Goal: Find specific page/section: Find specific page/section

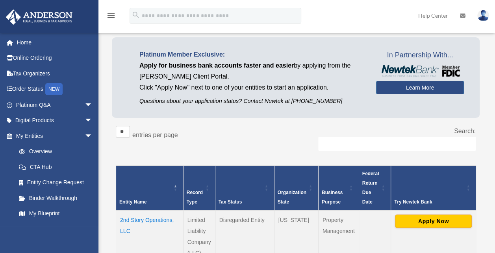
scroll to position [40, 0]
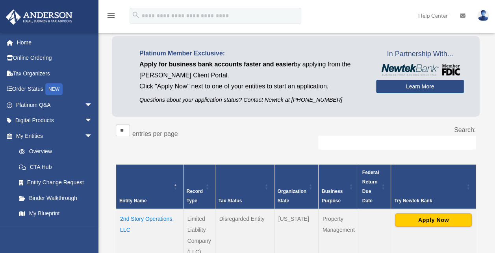
click at [50, 216] on link "My Blueprint" at bounding box center [55, 214] width 89 height 16
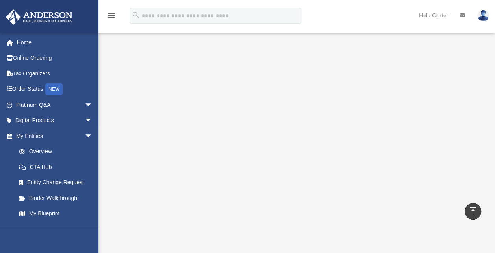
scroll to position [42, 0]
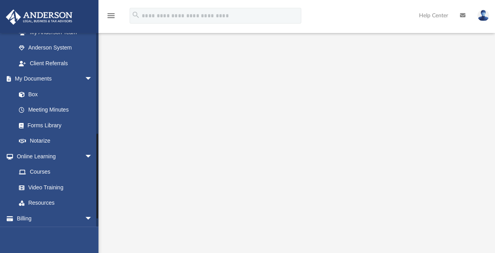
scroll to position [230, 0]
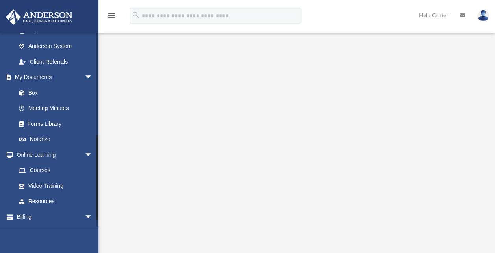
drag, startPoint x: 96, startPoint y: 115, endPoint x: 92, endPoint y: 218, distance: 102.8
click at [92, 218] on div "[EMAIL_ADDRESS][DOMAIN_NAME] Sign Out [EMAIL_ADDRESS][DOMAIN_NAME] Home Online …" at bounding box center [49, 130] width 98 height 194
click at [36, 92] on link "Box" at bounding box center [53, 93] width 85 height 16
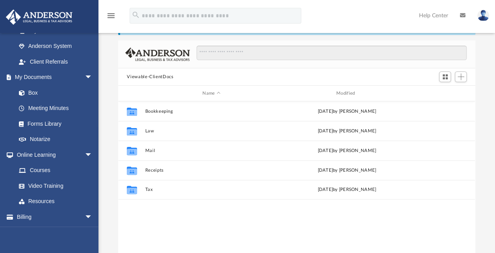
scroll to position [30, 0]
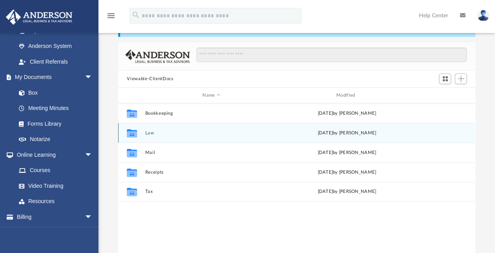
click at [135, 135] on icon "grid" at bounding box center [132, 134] width 10 height 6
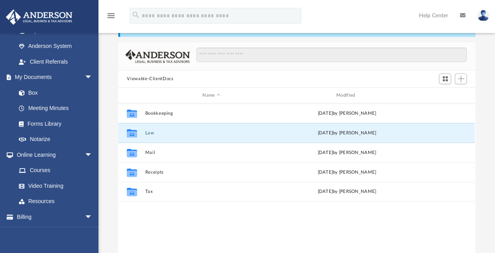
click at [149, 133] on button "Law" at bounding box center [211, 133] width 132 height 5
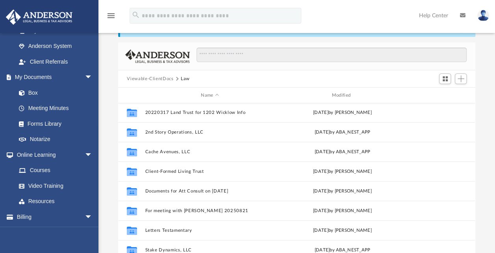
scroll to position [0, 0]
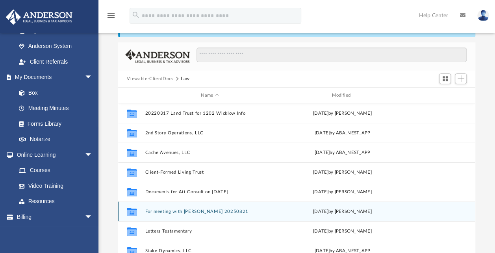
drag, startPoint x: 130, startPoint y: 214, endPoint x: 131, endPoint y: 206, distance: 8.0
click at [131, 206] on icon "Collaborated Folder" at bounding box center [132, 211] width 13 height 13
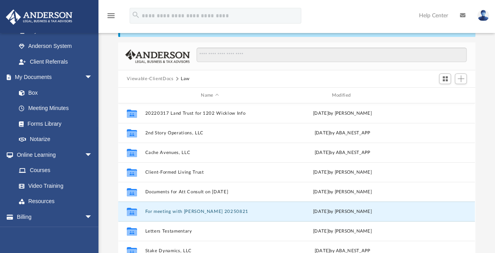
drag, startPoint x: 132, startPoint y: 213, endPoint x: 490, endPoint y: 123, distance: 369.7
click at [490, 123] on div "Difficulty viewing your box folder? You can also access your account directly o…" at bounding box center [296, 140] width 396 height 251
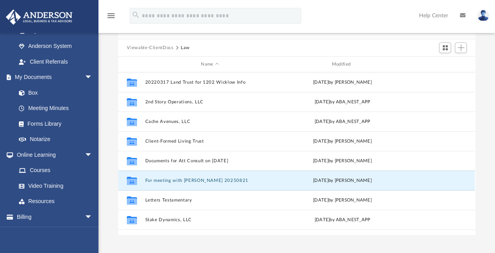
scroll to position [61, 0]
click at [215, 179] on button "For meeting with [PERSON_NAME] 20250821" at bounding box center [209, 180] width 129 height 5
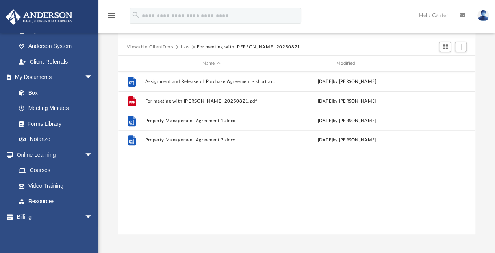
click at [268, 49] on button "For meeting with [PERSON_NAME] 20250821" at bounding box center [248, 47] width 103 height 7
click at [441, 49] on button "Switch to Grid View" at bounding box center [445, 47] width 12 height 11
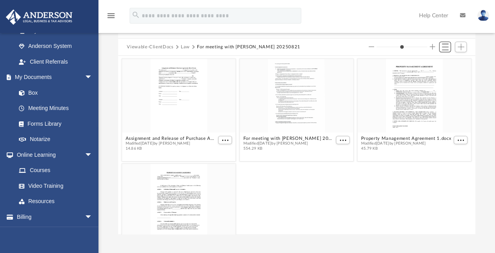
scroll to position [173, 350]
click at [441, 49] on button "Switch to List View" at bounding box center [445, 47] width 12 height 11
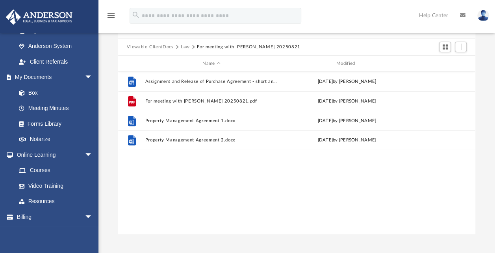
click at [186, 46] on button "Law" at bounding box center [185, 47] width 9 height 7
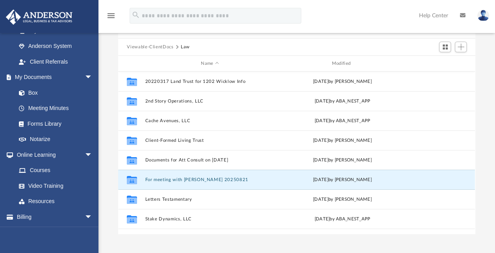
scroll to position [0, 0]
click at [111, 16] on icon "menu" at bounding box center [110, 15] width 9 height 9
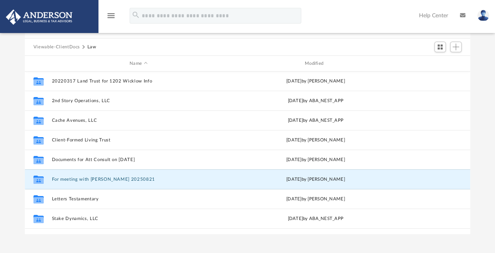
scroll to position [173, 439]
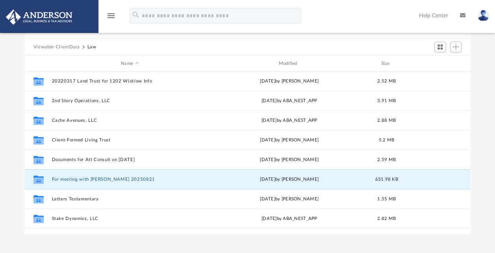
click at [111, 16] on icon "menu" at bounding box center [110, 15] width 9 height 9
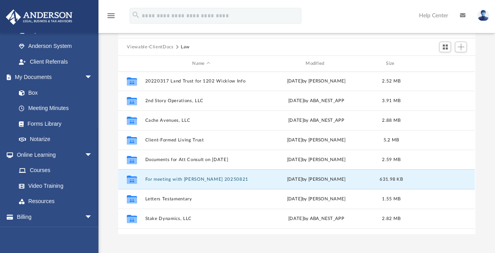
scroll to position [173, 350]
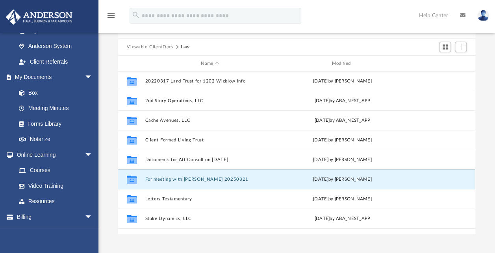
click at [38, 96] on link "Box" at bounding box center [53, 93] width 85 height 16
click at [206, 178] on button "For meeting with Gwendy 20250821" at bounding box center [209, 179] width 129 height 5
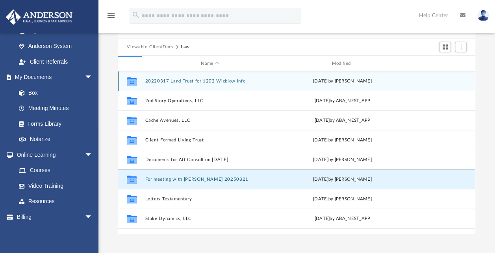
scroll to position [0, 0]
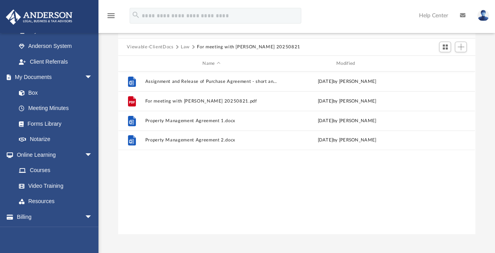
click at [184, 47] on button "Law" at bounding box center [185, 47] width 9 height 7
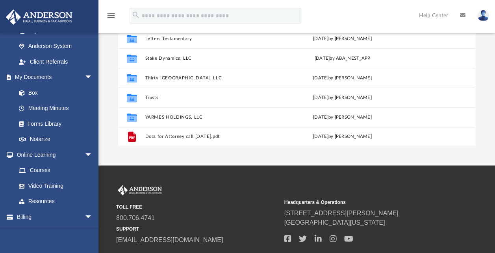
scroll to position [147, 0]
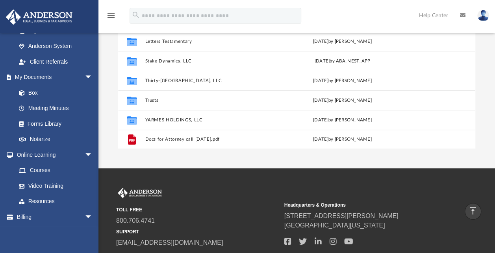
click at [434, 138] on button "More options" at bounding box center [438, 140] width 18 height 12
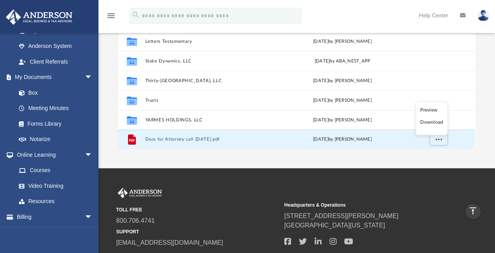
click at [390, 180] on div "TOLL FREE 800.706.4741 SUPPORT info@andersonadvisors.com Headquarters & Operati…" at bounding box center [247, 224] width 495 height 113
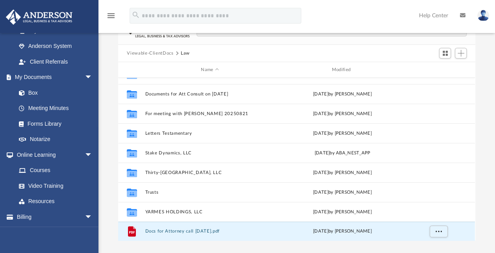
scroll to position [0, 0]
